Goal: Task Accomplishment & Management: Complete application form

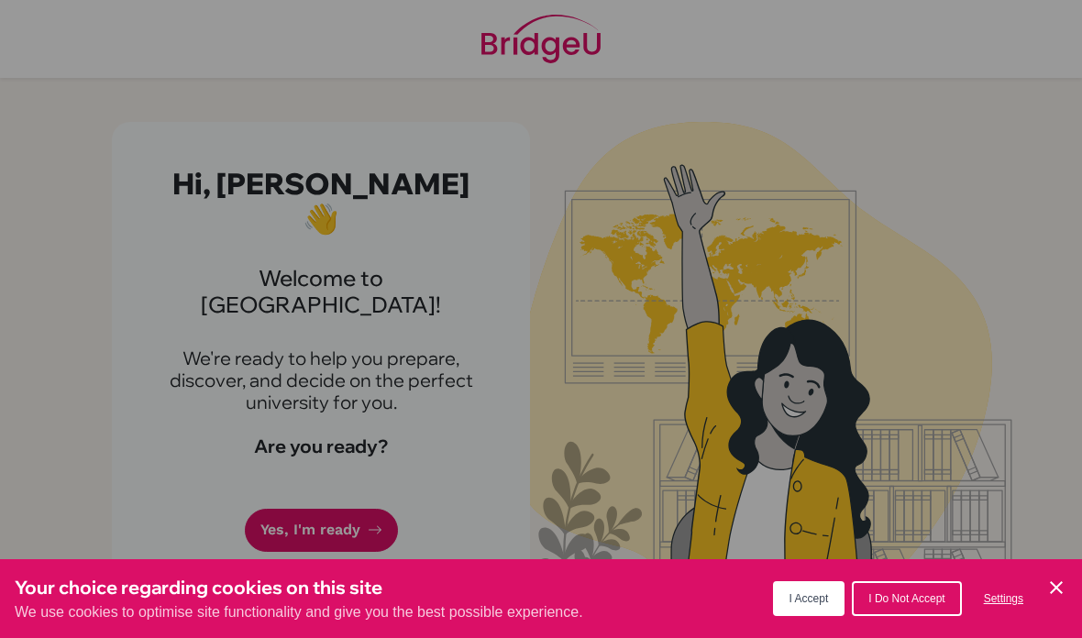
scroll to position [76, 0]
click at [801, 593] on span "I Accept" at bounding box center [809, 599] width 39 height 13
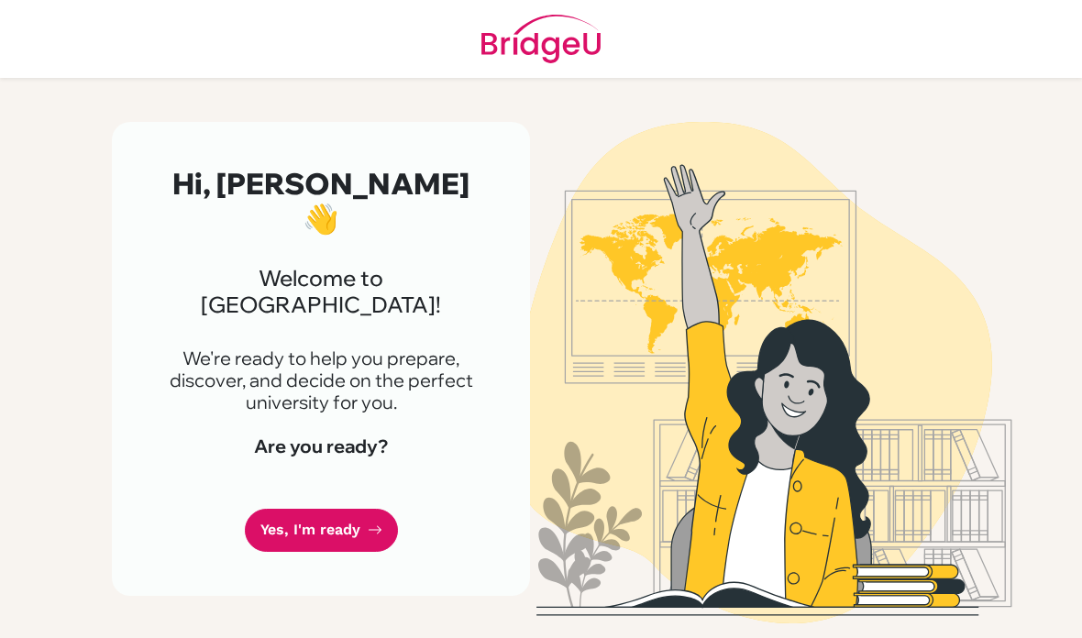
click at [363, 509] on link "Yes, I'm ready" at bounding box center [321, 530] width 153 height 43
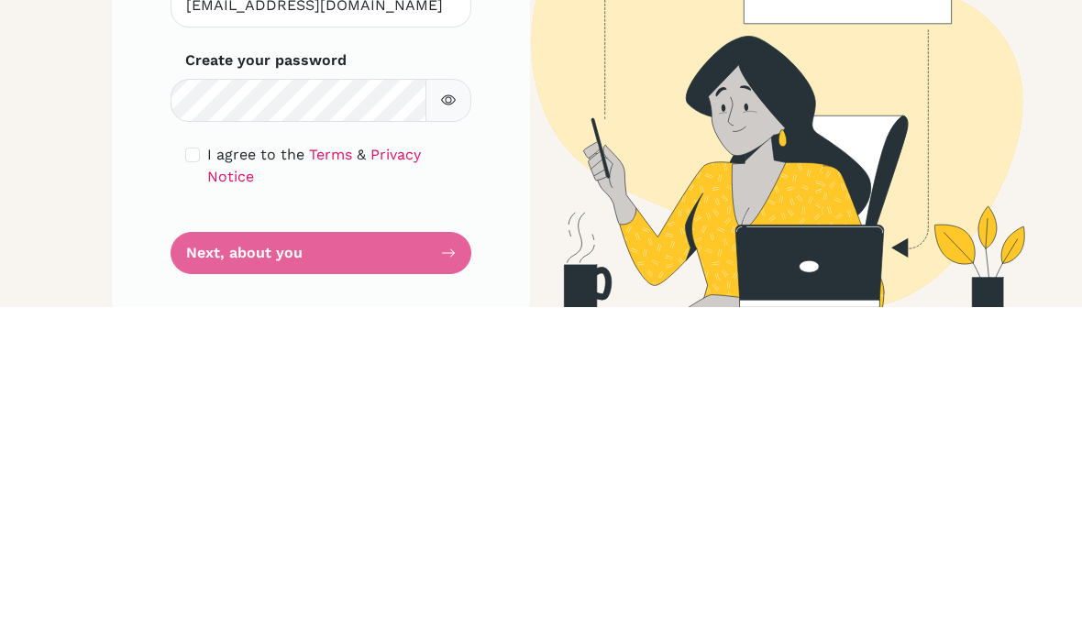
scroll to position [73, 0]
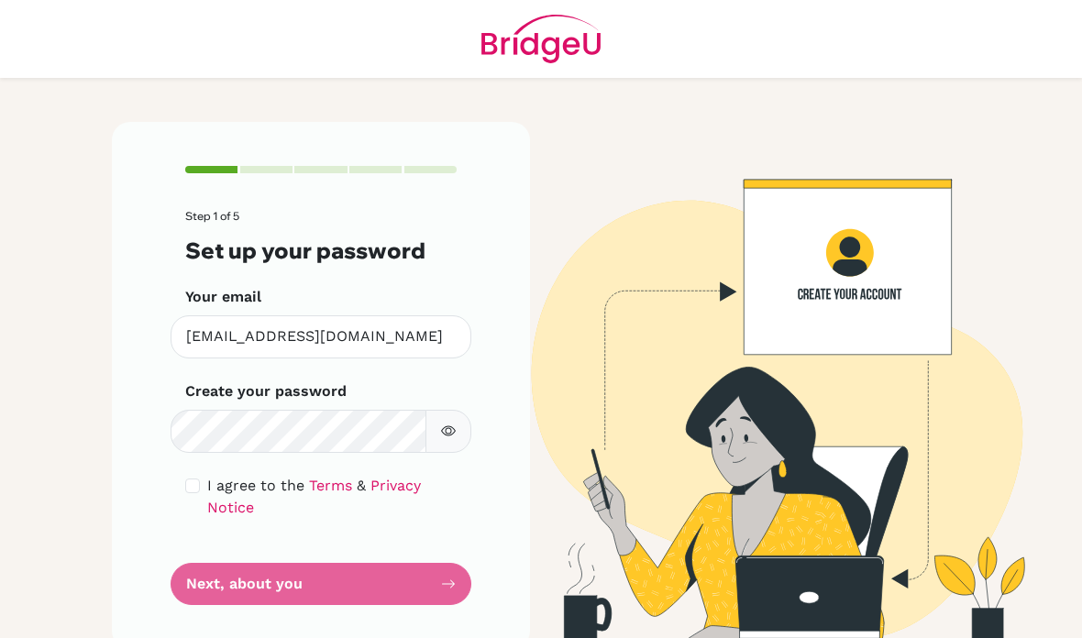
click at [215, 475] on label "I agree to the Terms & Privacy Notice" at bounding box center [331, 497] width 249 height 44
click at [203, 475] on div "I agree to the Terms & Privacy Notice" at bounding box center [321, 497] width 272 height 44
click at [189, 479] on input "checkbox" at bounding box center [192, 486] width 15 height 15
checkbox input "true"
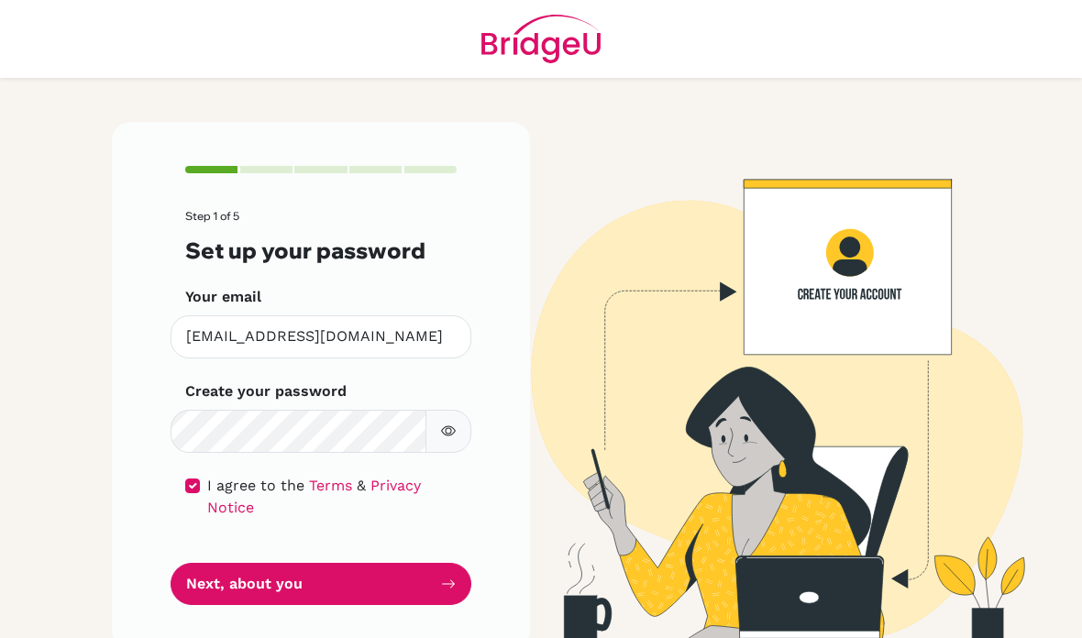
click at [449, 410] on button "button" at bounding box center [449, 431] width 46 height 43
click at [448, 424] on icon "button" at bounding box center [448, 431] width 15 height 15
click at [405, 563] on button "Next, about you" at bounding box center [321, 584] width 301 height 43
